Goal: Contribute content: Add original content to the website for others to see

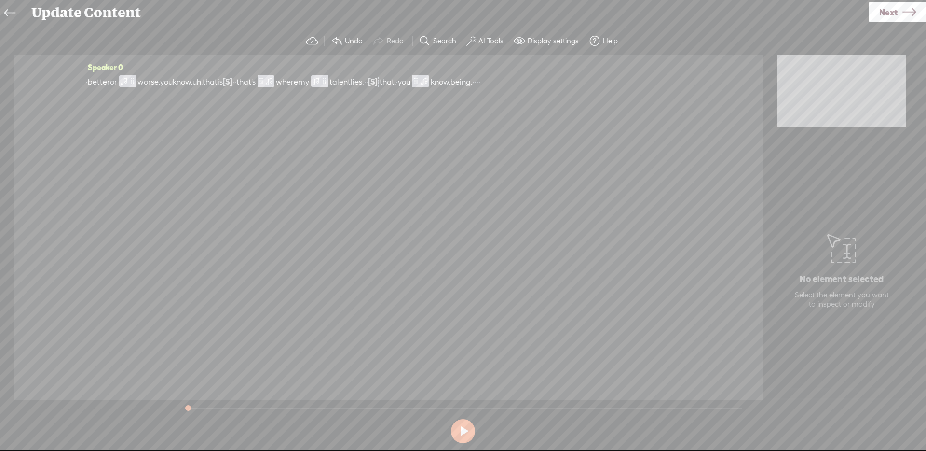
drag, startPoint x: 894, startPoint y: 8, endPoint x: 888, endPoint y: 11, distance: 5.8
click at [894, 8] on span "Next" at bounding box center [889, 12] width 18 height 25
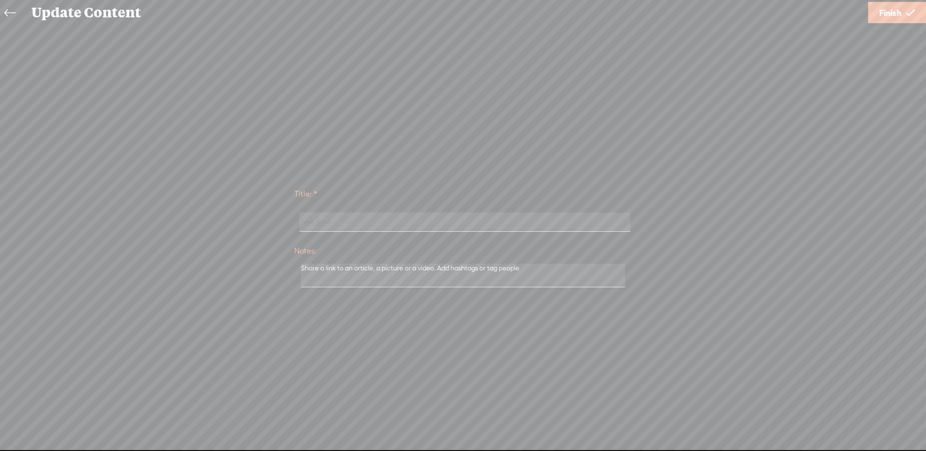
click at [898, 7] on span "Finish" at bounding box center [891, 12] width 22 height 25
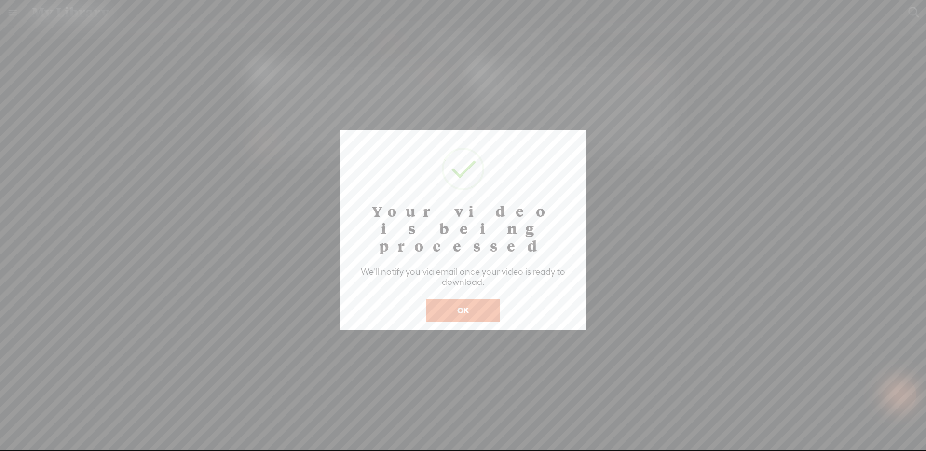
click at [478, 299] on button "OK" at bounding box center [463, 310] width 73 height 22
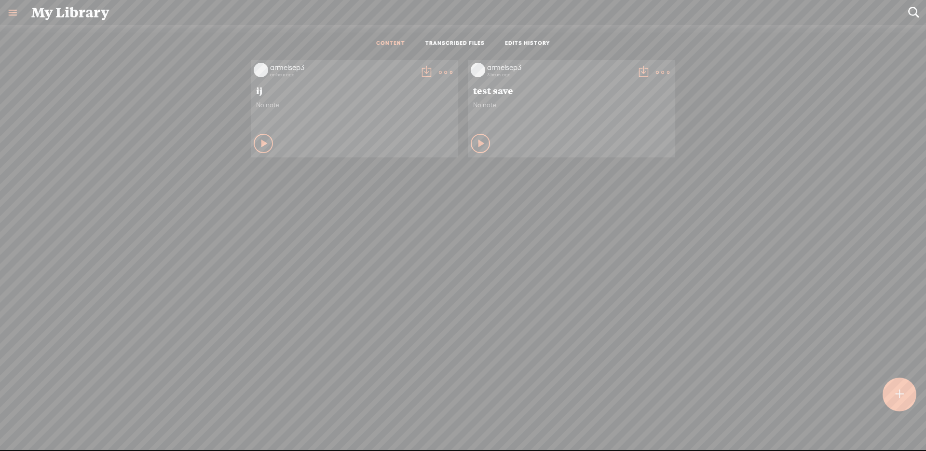
click at [21, 17] on link at bounding box center [12, 12] width 25 height 25
click at [68, 37] on div "armelsep3" at bounding box center [53, 31] width 93 height 48
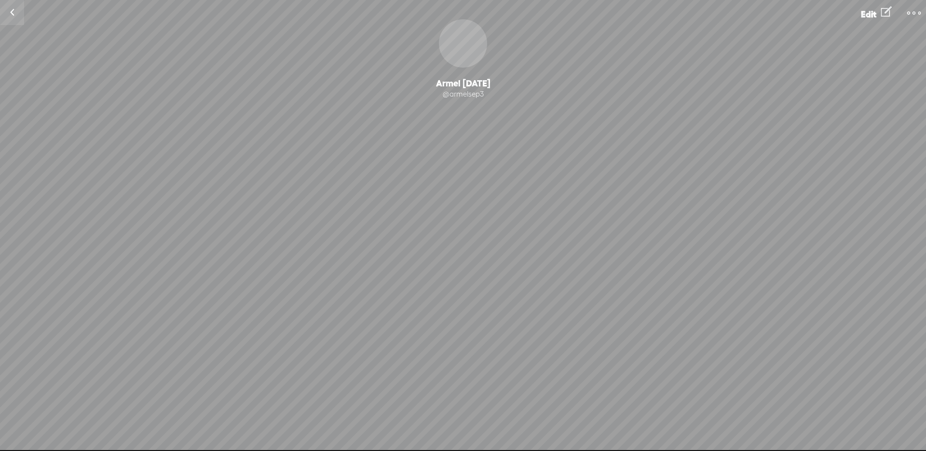
click at [16, 11] on link at bounding box center [12, 12] width 24 height 25
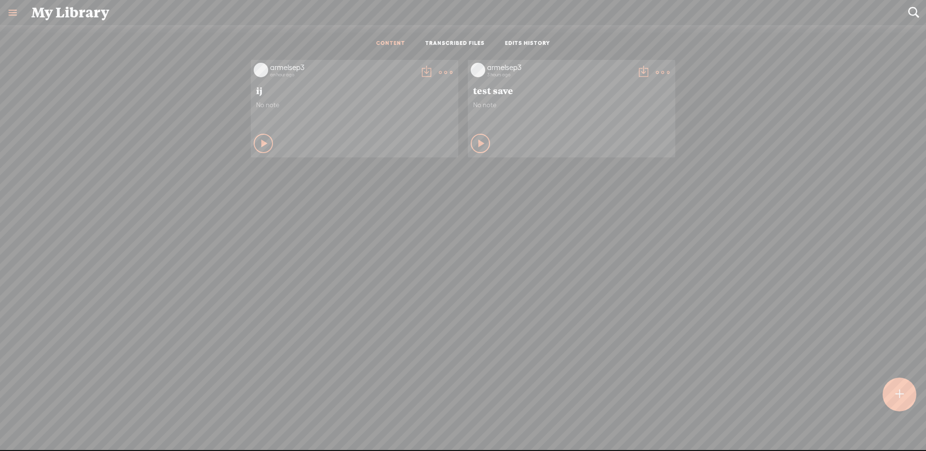
click at [449, 67] on t at bounding box center [446, 73] width 14 height 14
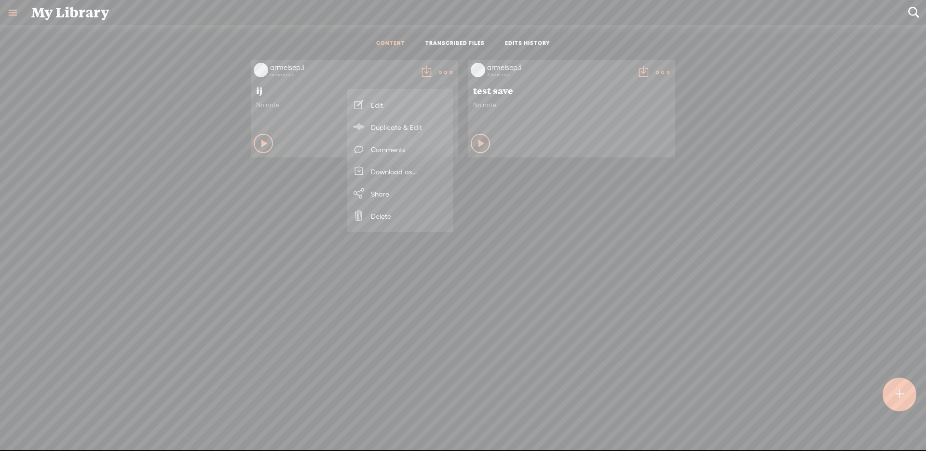
click at [392, 123] on link "Duplicate & Edit" at bounding box center [400, 127] width 97 height 22
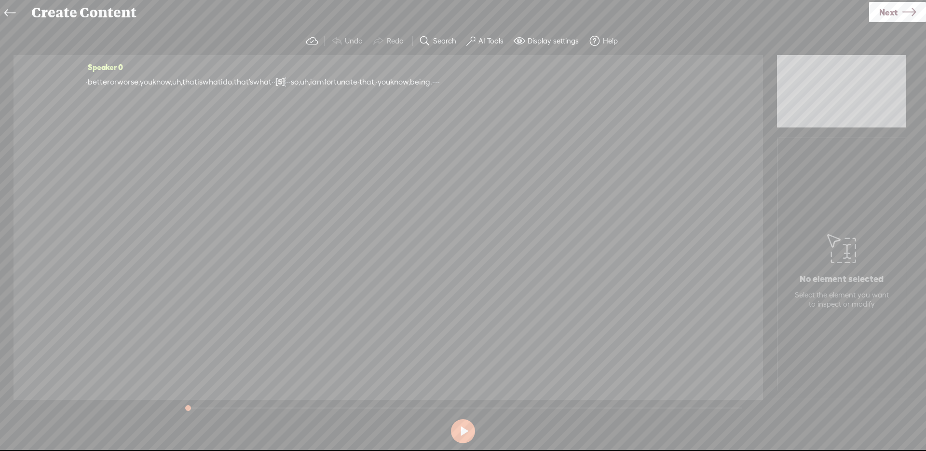
click at [883, 12] on span "Next" at bounding box center [889, 12] width 18 height 25
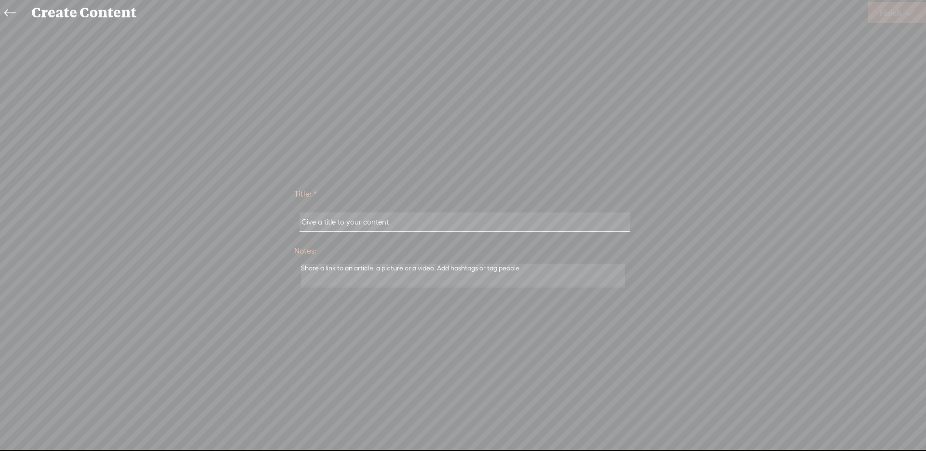
drag, startPoint x: 501, startPoint y: 235, endPoint x: 499, endPoint y: 226, distance: 9.3
click at [501, 235] on div at bounding box center [463, 222] width 338 height 30
click at [499, 222] on input "text" at bounding box center [465, 221] width 331 height 19
type input "kk000"
click at [882, 3] on span "Finish" at bounding box center [891, 12] width 22 height 25
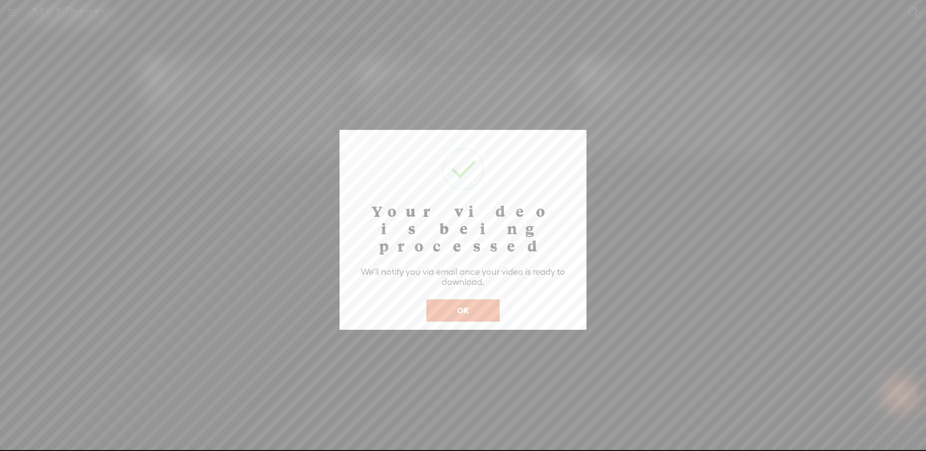
click at [495, 299] on button "OK" at bounding box center [463, 310] width 73 height 22
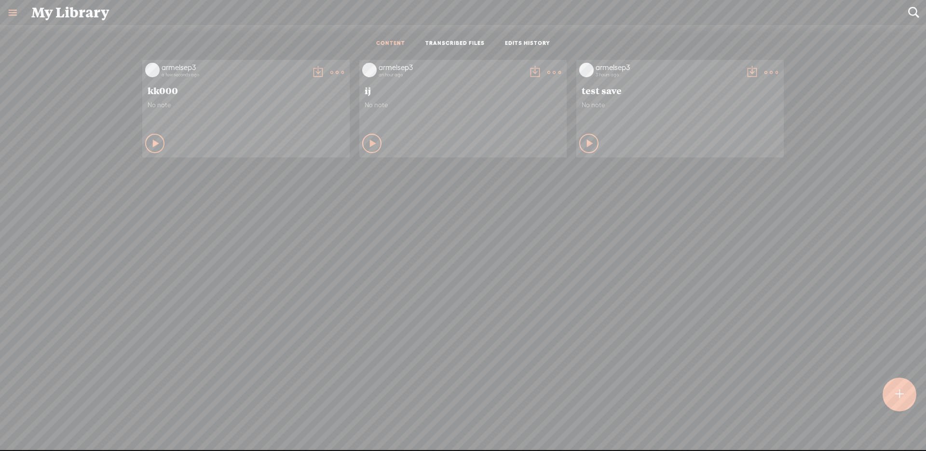
click at [335, 68] on t at bounding box center [338, 73] width 14 height 14
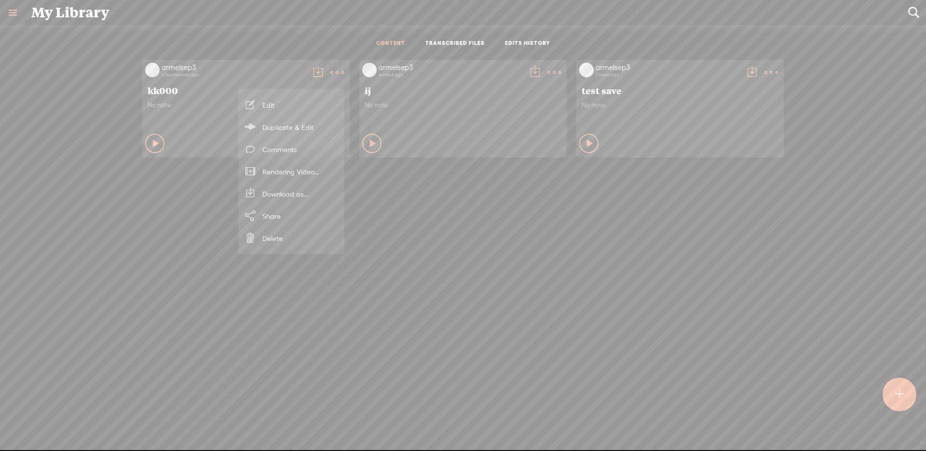
drag, startPoint x: 304, startPoint y: 108, endPoint x: 315, endPoint y: 108, distance: 11.6
click at [304, 108] on link "Edit" at bounding box center [291, 105] width 97 height 22
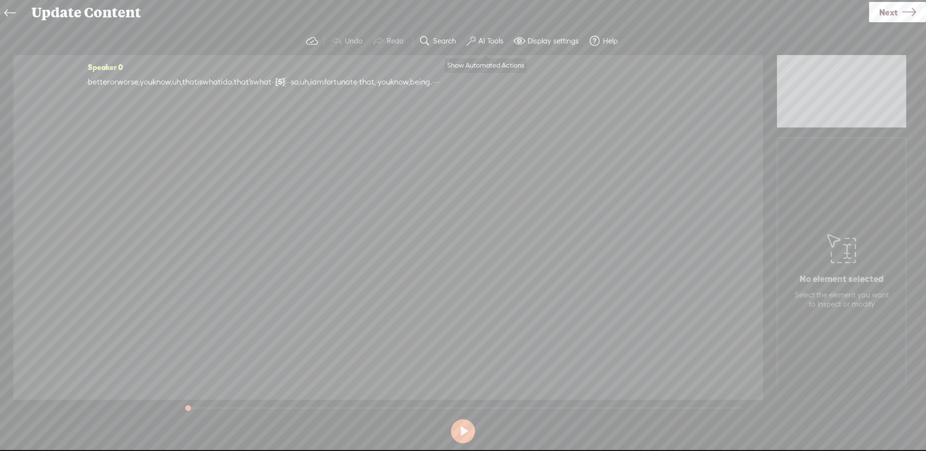
click at [493, 41] on label "AI Tools" at bounding box center [491, 41] width 25 height 10
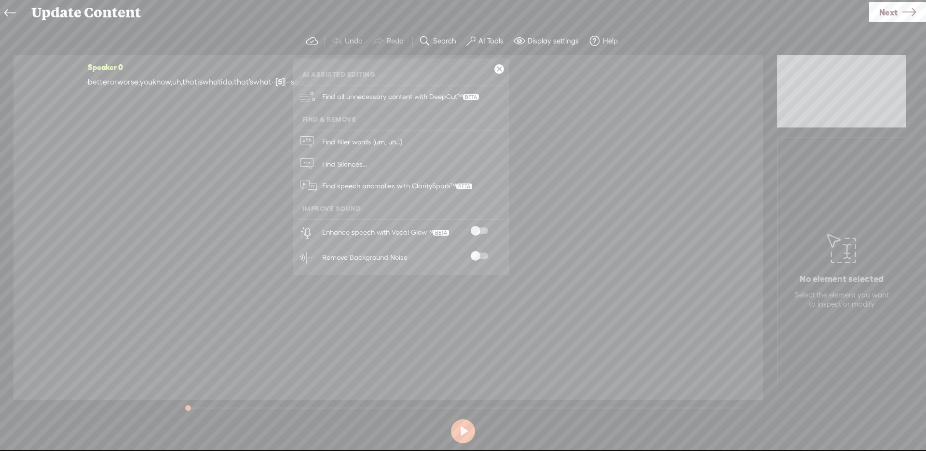
click at [483, 227] on span at bounding box center [479, 230] width 17 height 7
click at [672, 134] on div "Speaker 0 · better or worse, you know, uh, that is what i do. that's what · · […" at bounding box center [389, 227] width 750 height 345
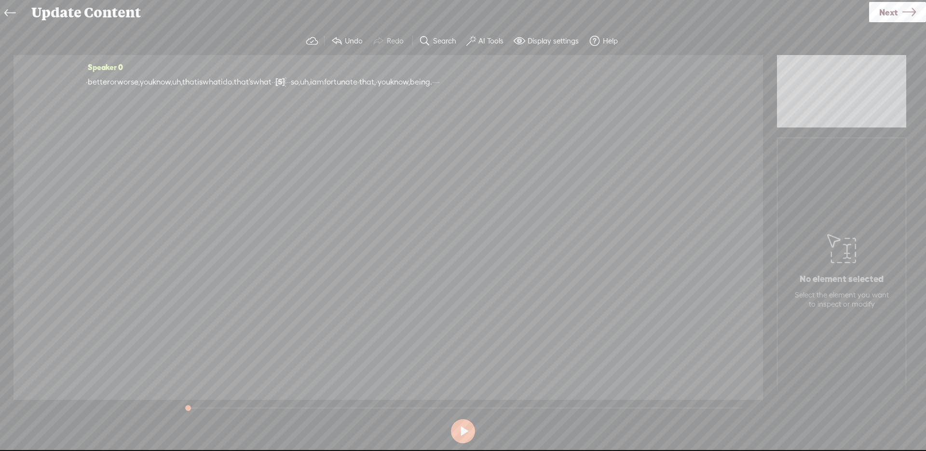
click at [5, 11] on icon at bounding box center [9, 13] width 11 height 22
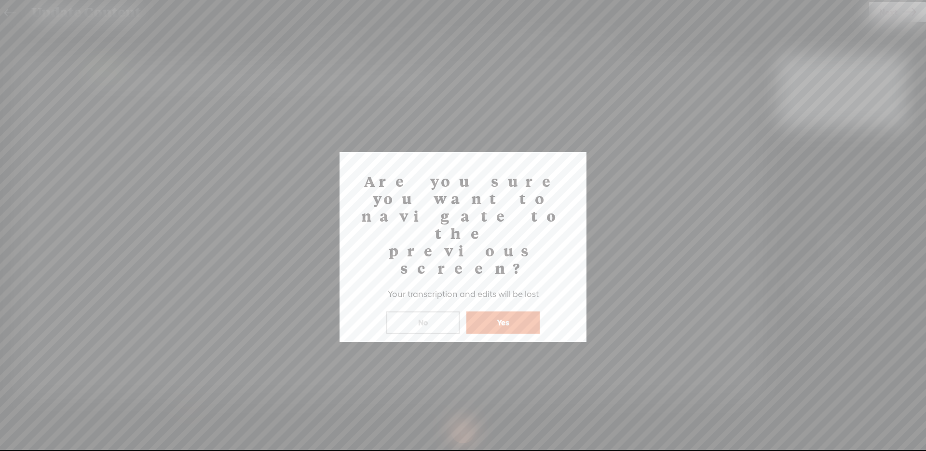
click at [504, 311] on button "Yes" at bounding box center [503, 322] width 73 height 22
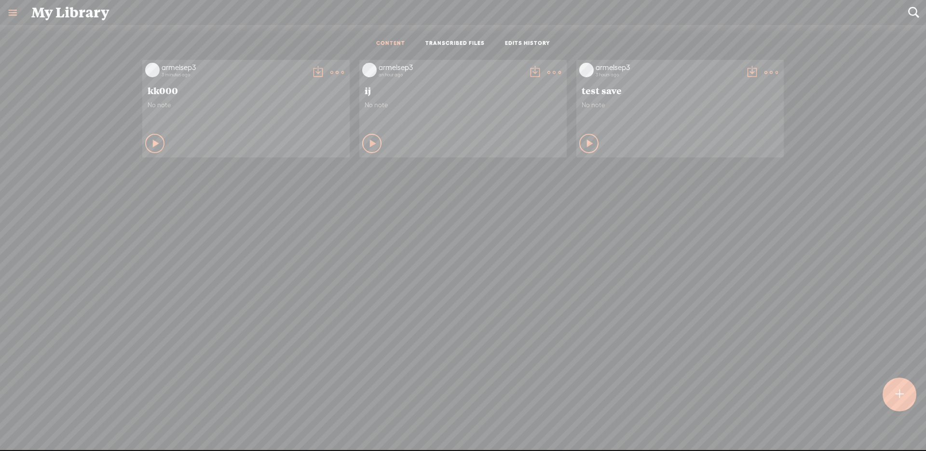
click at [900, 396] on t at bounding box center [900, 395] width 8 height 22
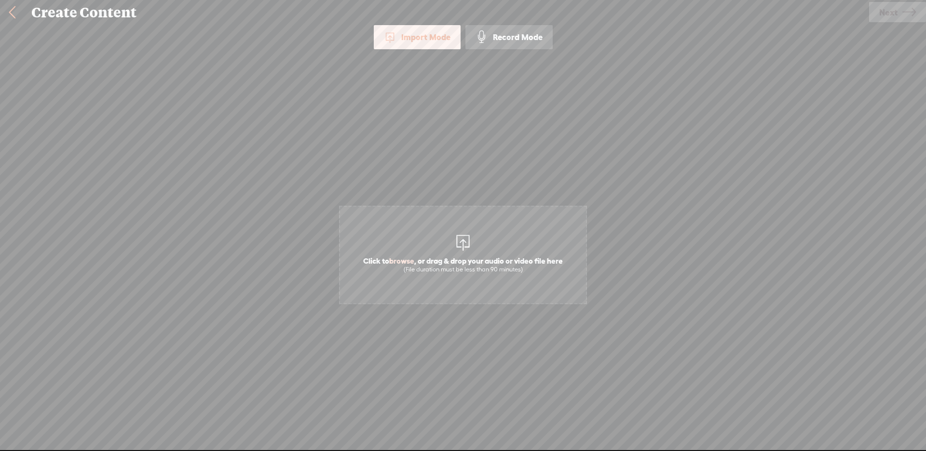
click at [456, 222] on span "Click to browse , or drag & drop your audio or video file here (File duration m…" at bounding box center [463, 255] width 248 height 98
click at [884, 10] on span "Next" at bounding box center [889, 12] width 18 height 25
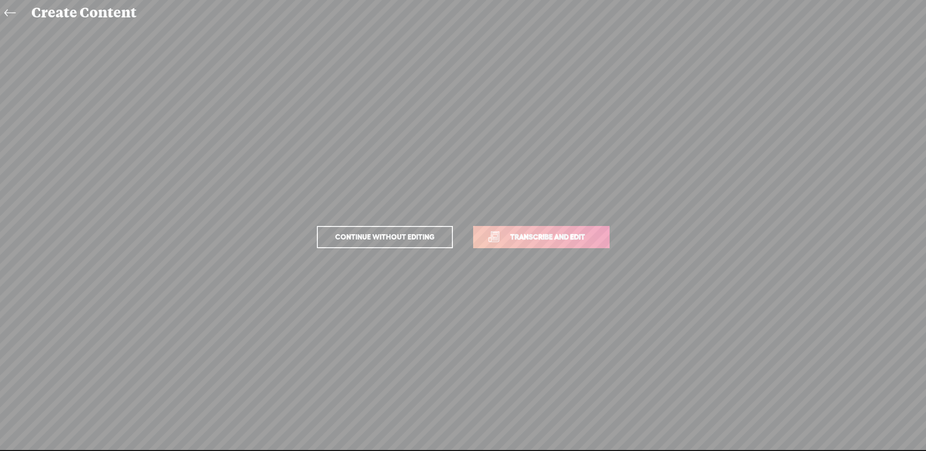
click at [580, 237] on span "Transcribe and edit" at bounding box center [547, 236] width 95 height 11
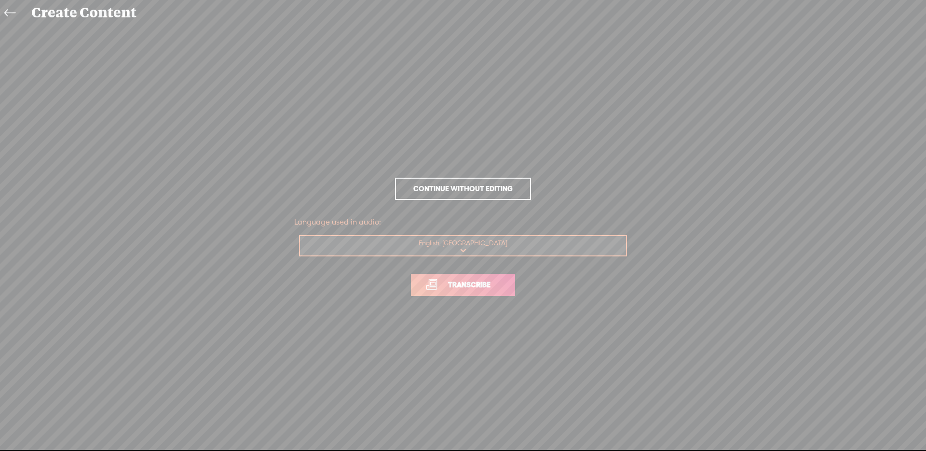
drag, startPoint x: 464, startPoint y: 280, endPoint x: 485, endPoint y: 277, distance: 22.0
click at [463, 280] on span "Transcribe" at bounding box center [469, 284] width 63 height 11
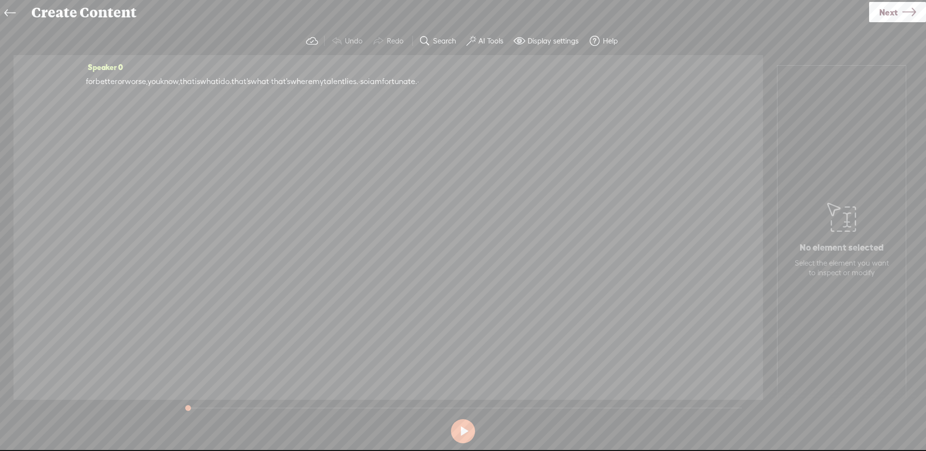
click at [6, 13] on icon at bounding box center [9, 13] width 11 height 22
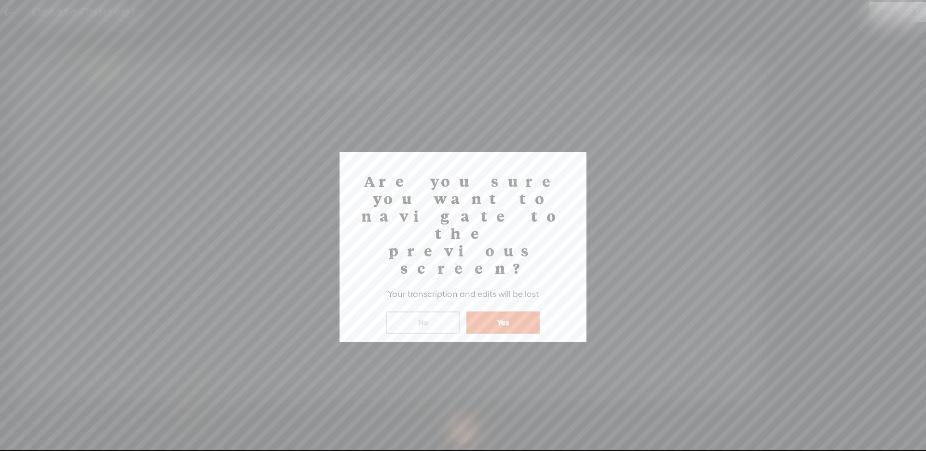
click at [502, 299] on div "Yes" at bounding box center [503, 316] width 78 height 35
click at [501, 311] on button "Yes" at bounding box center [503, 322] width 73 height 22
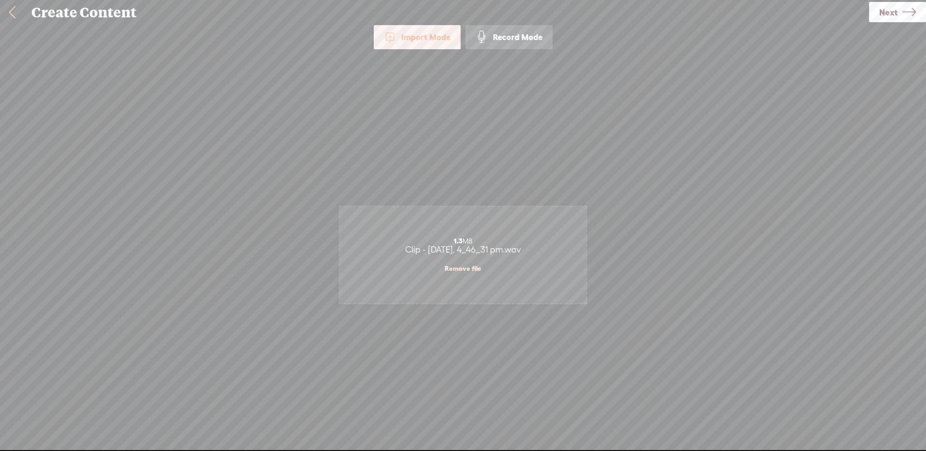
click at [10, 11] on link at bounding box center [12, 12] width 24 height 25
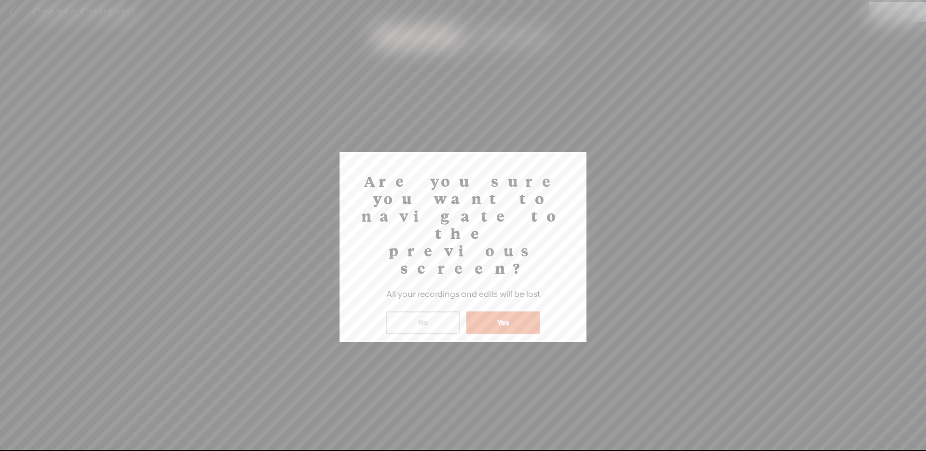
click at [525, 311] on button "Yes" at bounding box center [503, 322] width 73 height 22
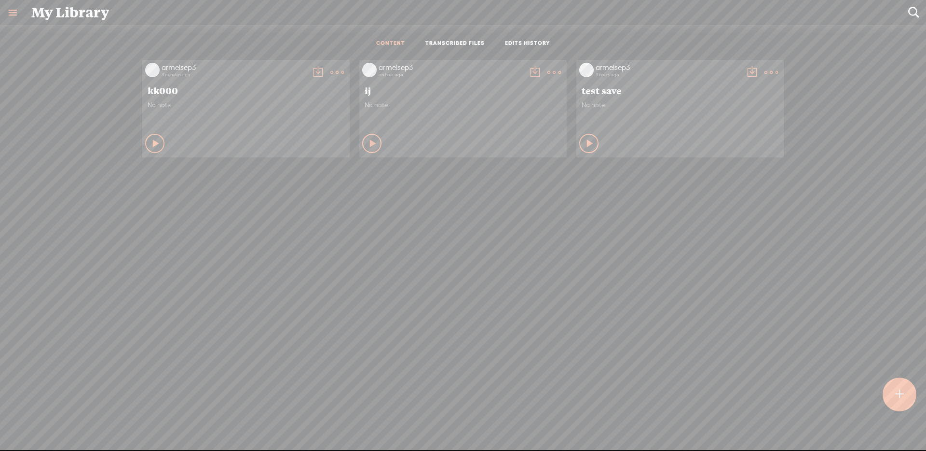
click at [338, 67] on t at bounding box center [338, 73] width 14 height 14
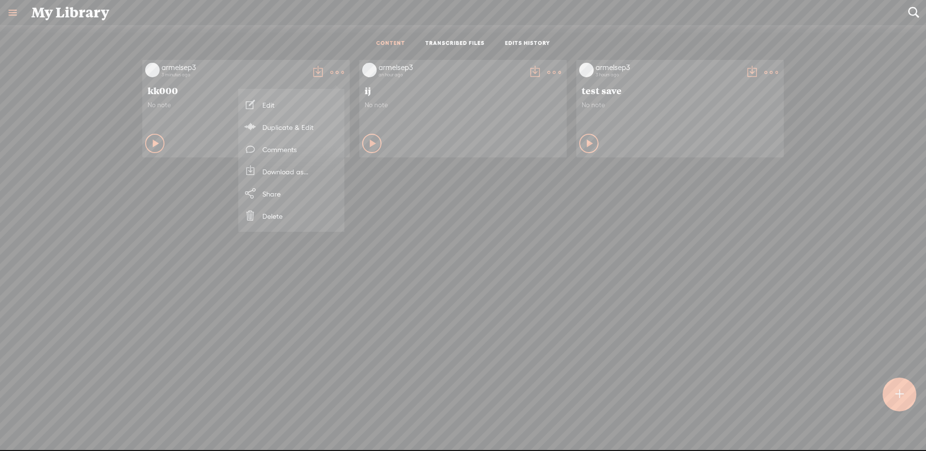
click at [296, 126] on link "Duplicate & Edit" at bounding box center [291, 127] width 97 height 22
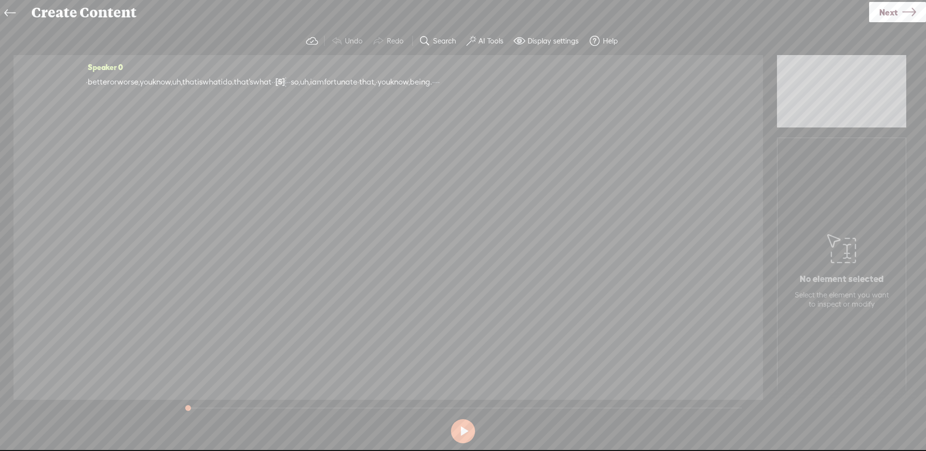
click at [883, 15] on span "Next" at bounding box center [889, 12] width 18 height 25
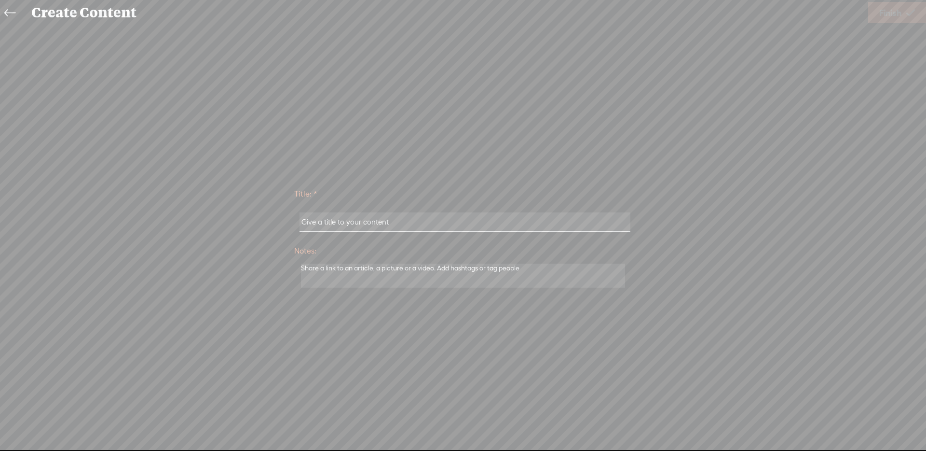
click at [378, 224] on input "text" at bounding box center [465, 221] width 331 height 19
type input "mm"
click at [907, 2] on icon at bounding box center [911, 12] width 9 height 25
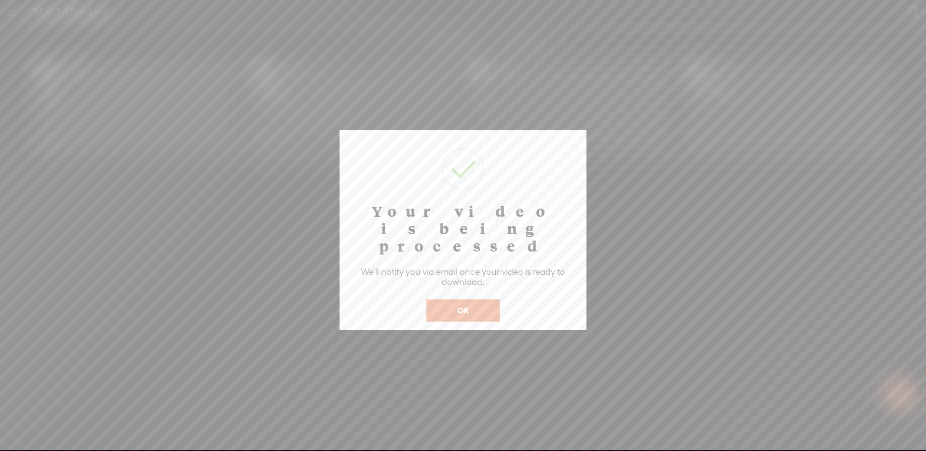
click at [498, 299] on button "OK" at bounding box center [463, 310] width 73 height 22
